Goal: Task Accomplishment & Management: Manage account settings

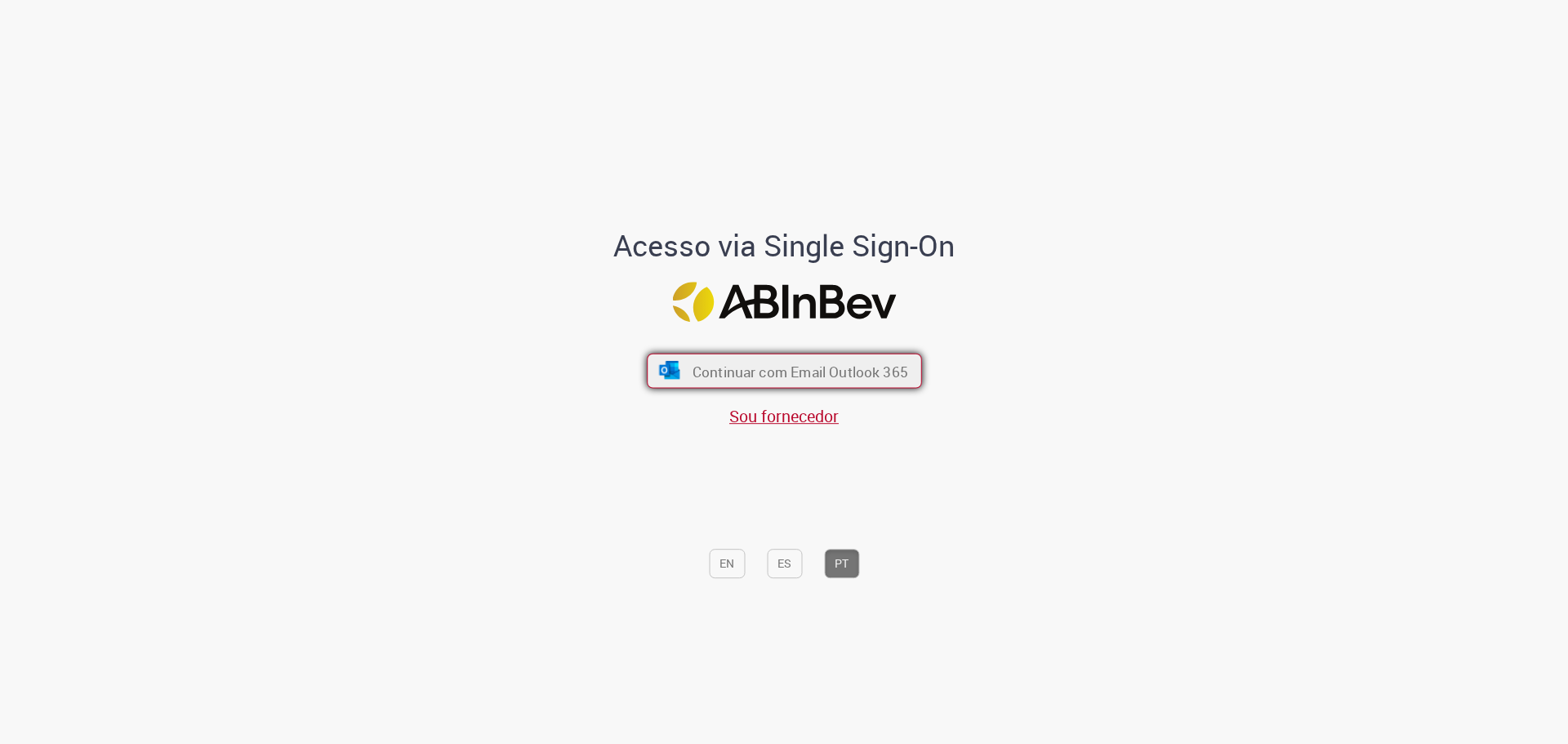
click at [786, 375] on font "Continuar com Email Outlook 365" at bounding box center [799, 371] width 215 height 19
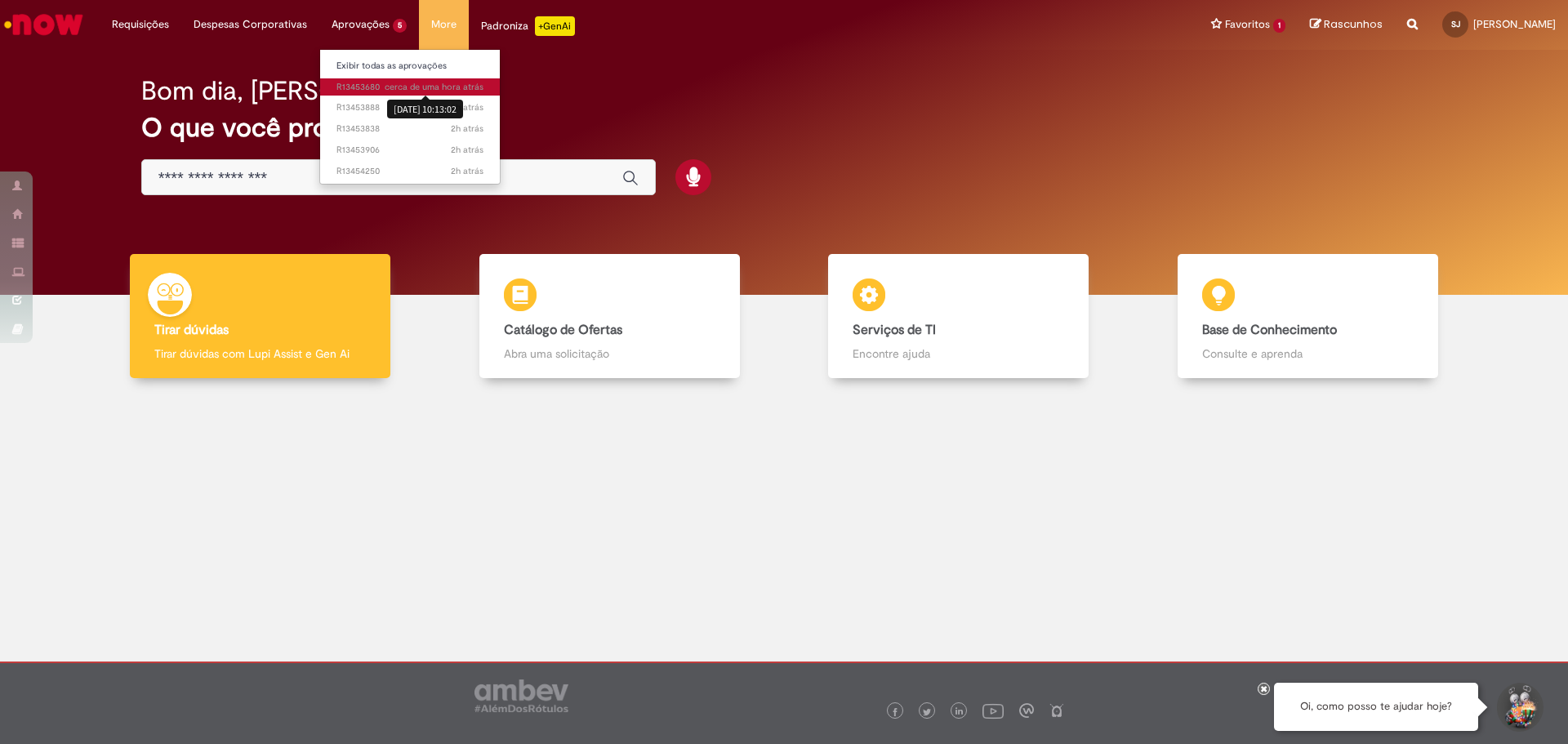
click at [391, 86] on span "cerca de uma hora atrás" at bounding box center [434, 87] width 99 height 13
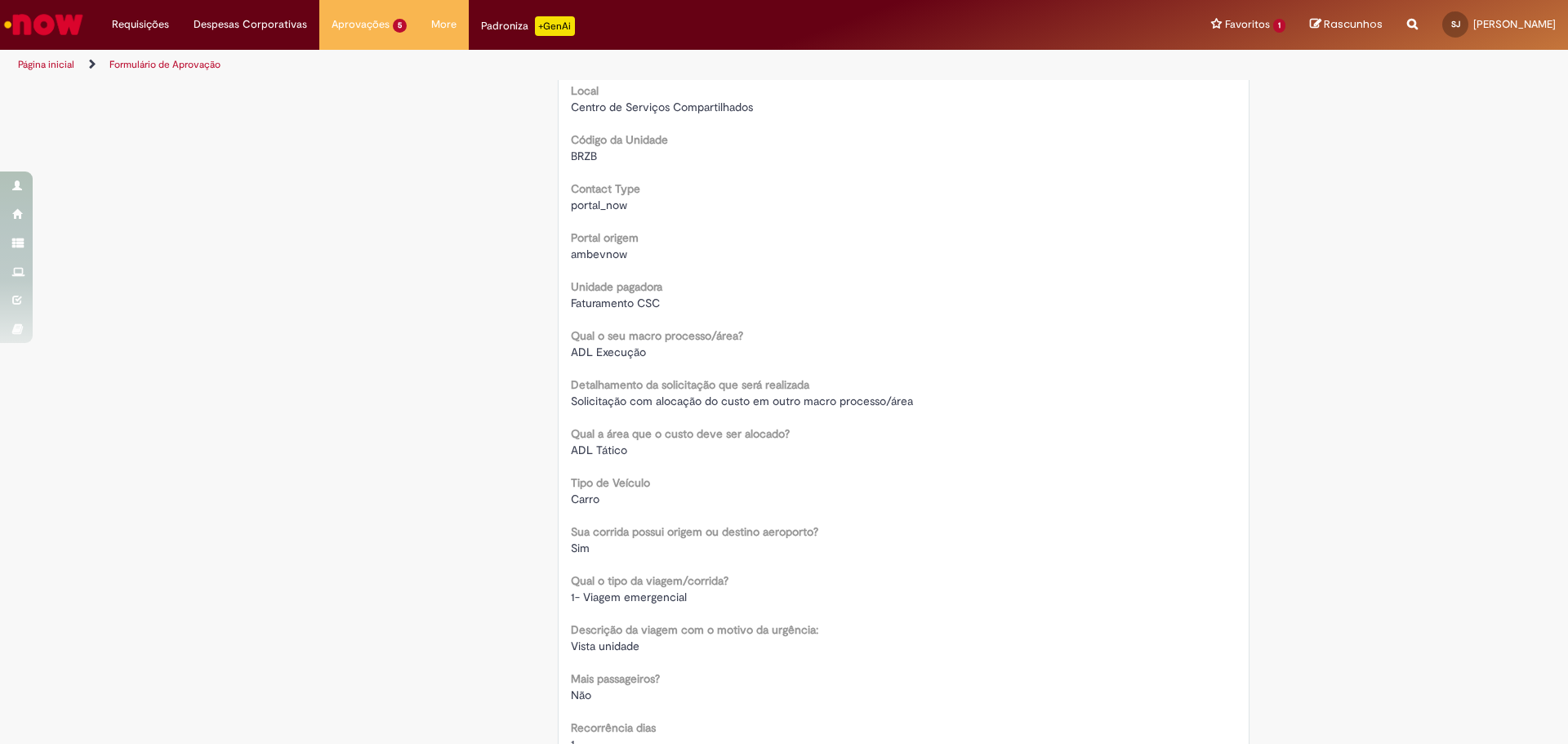
scroll to position [408, 0]
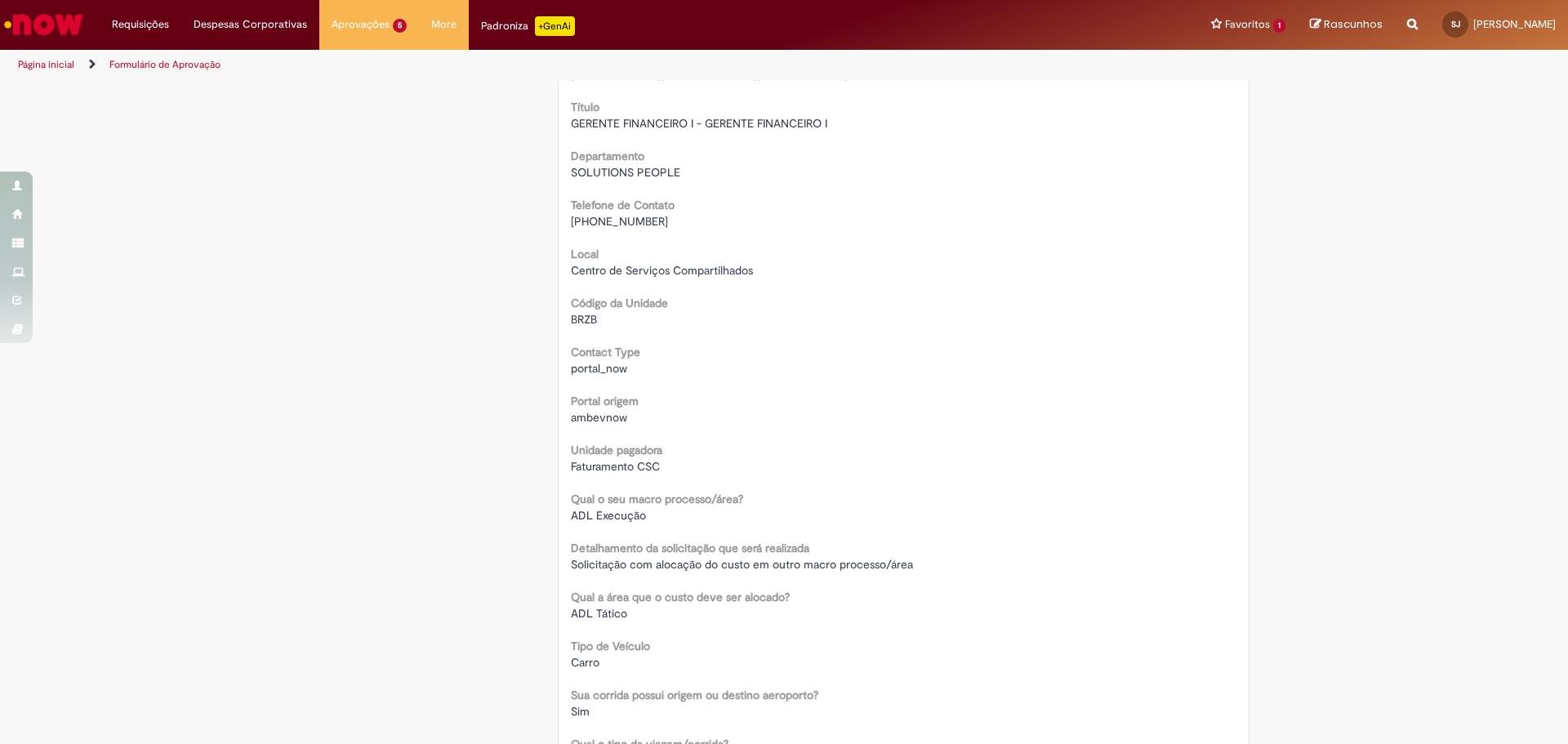
click at [36, 22] on img "Ir para a Homepage" at bounding box center [43, 24] width 84 height 32
